Goal: Navigation & Orientation: Find specific page/section

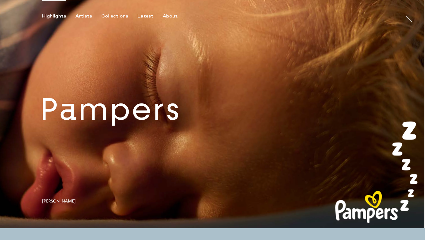
click at [184, 119] on link at bounding box center [213, 114] width 426 height 228
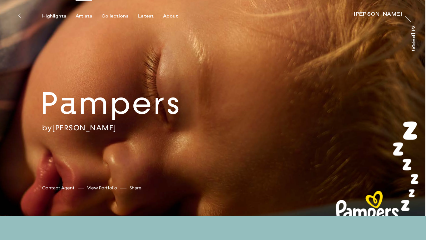
click at [79, 16] on div "Artists" at bounding box center [83, 16] width 17 height 6
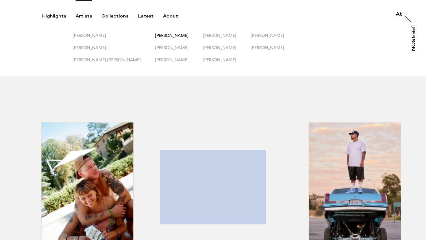
click at [155, 35] on span "[PERSON_NAME]" at bounding box center [172, 35] width 34 height 5
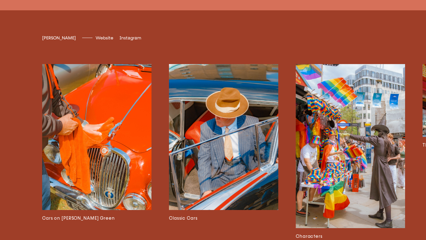
click at [219, 116] on img at bounding box center [223, 137] width 109 height 146
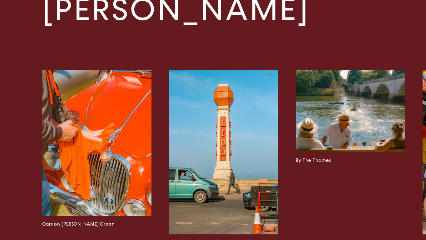
scroll to position [1128, 0]
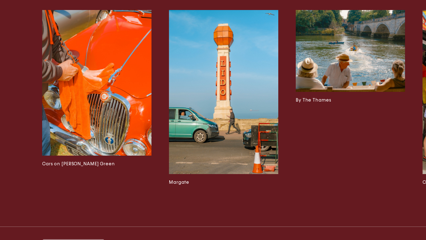
click at [113, 100] on img at bounding box center [96, 83] width 109 height 146
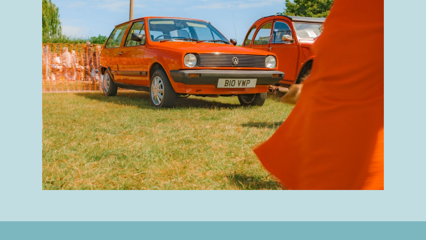
scroll to position [1608, 0]
